Goal: Task Accomplishment & Management: Use online tool/utility

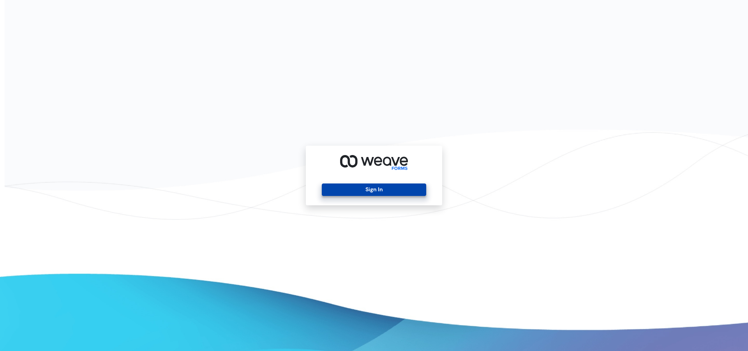
click at [368, 192] on button "Sign In" at bounding box center [374, 189] width 104 height 12
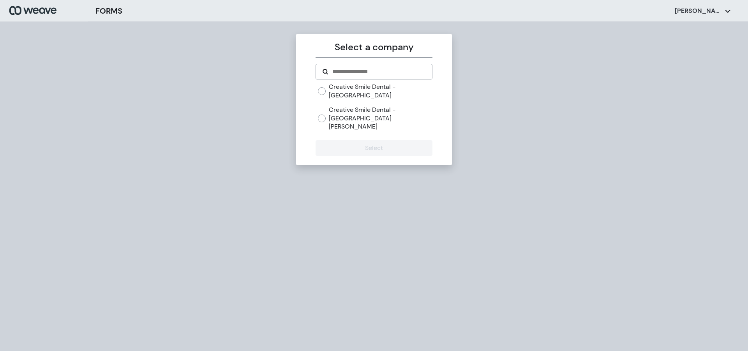
click at [383, 106] on label "Creative Smile Dental - [GEOGRAPHIC_DATA][PERSON_NAME]" at bounding box center [380, 118] width 103 height 25
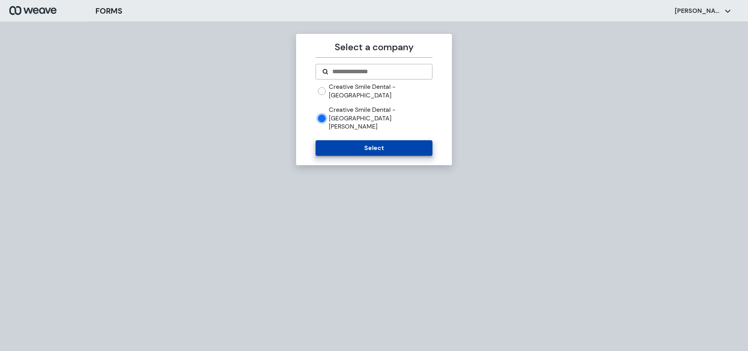
click at [364, 140] on button "Select" at bounding box center [373, 148] width 116 height 16
